Goal: Transaction & Acquisition: Book appointment/travel/reservation

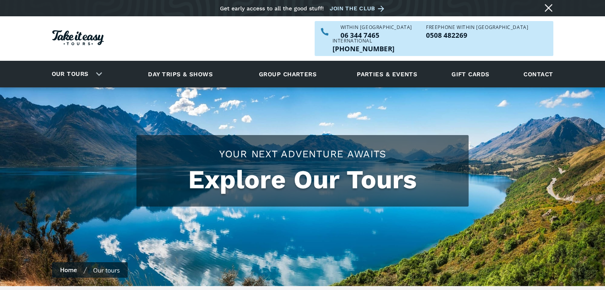
click at [97, 63] on div "Our tours" at bounding box center [75, 74] width 66 height 22
click at [98, 63] on div "Our tours" at bounding box center [75, 74] width 66 height 22
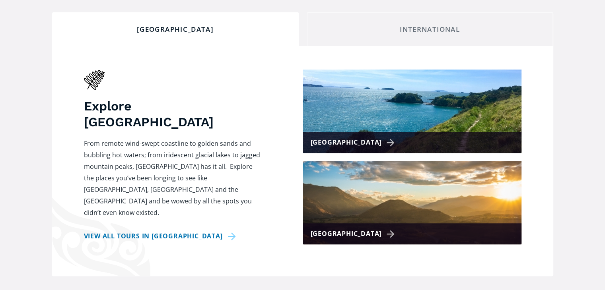
scroll to position [318, 0]
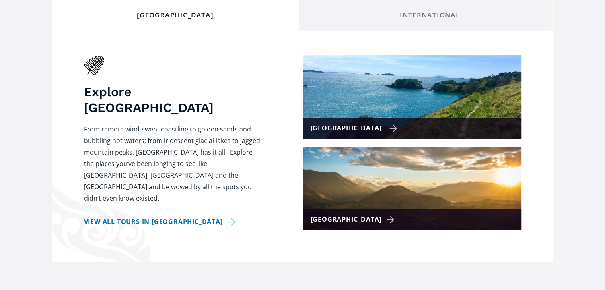
click at [372, 123] on div "[GEOGRAPHIC_DATA]" at bounding box center [354, 129] width 87 height 12
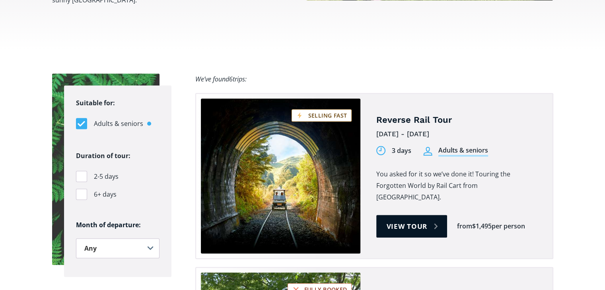
scroll to position [517, 0]
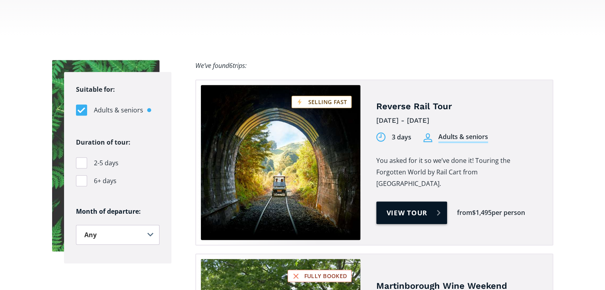
click at [416, 202] on link "View tour" at bounding box center [411, 213] width 71 height 23
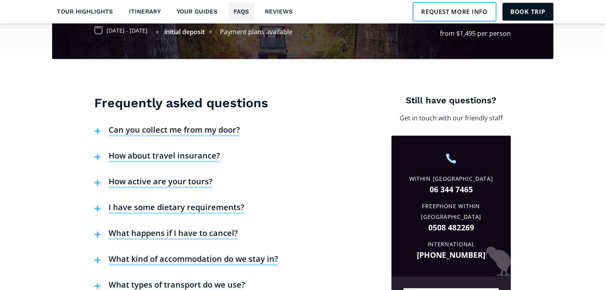
scroll to position [1551, 0]
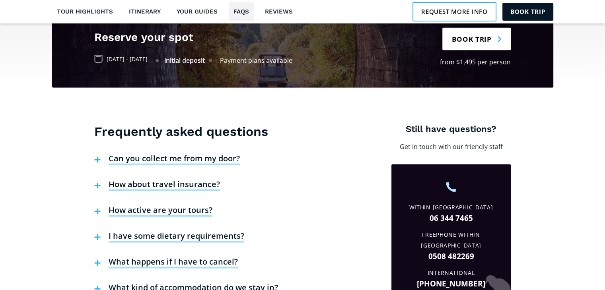
click at [185, 257] on h4 "What happens if I have to cancel?" at bounding box center [173, 263] width 129 height 12
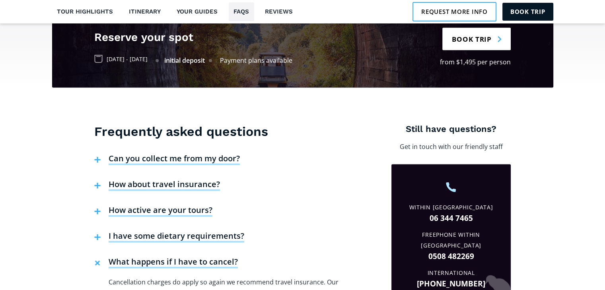
click at [291, 251] on div "What happens if I have to cancel? Cancellation charges do apply so again we rec…" at bounding box center [217, 285] width 247 height 68
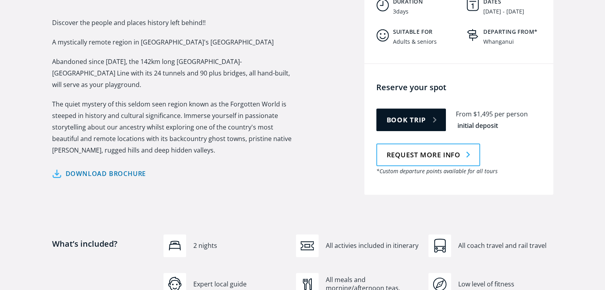
scroll to position [358, 0]
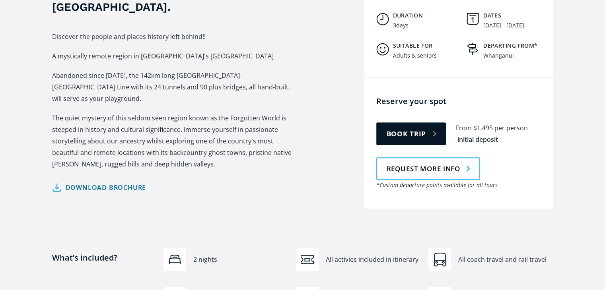
click at [111, 182] on link "Download brochure" at bounding box center [99, 188] width 94 height 12
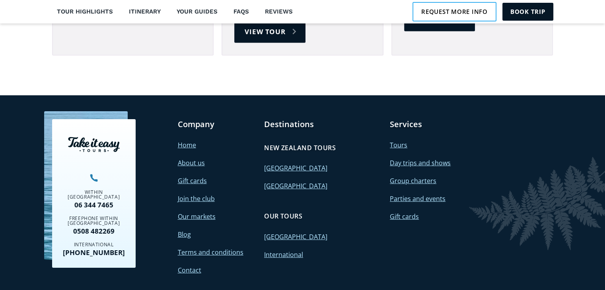
scroll to position [2560, 0]
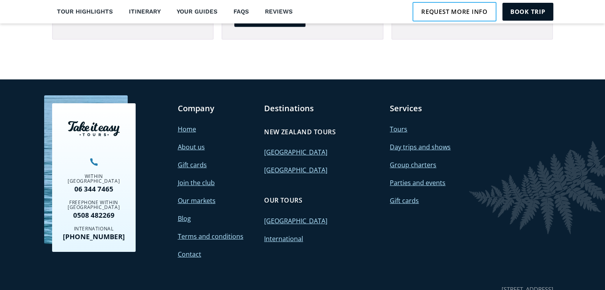
click at [201, 232] on link "Terms and conditions" at bounding box center [211, 236] width 66 height 9
